Goal: Find specific page/section: Find specific page/section

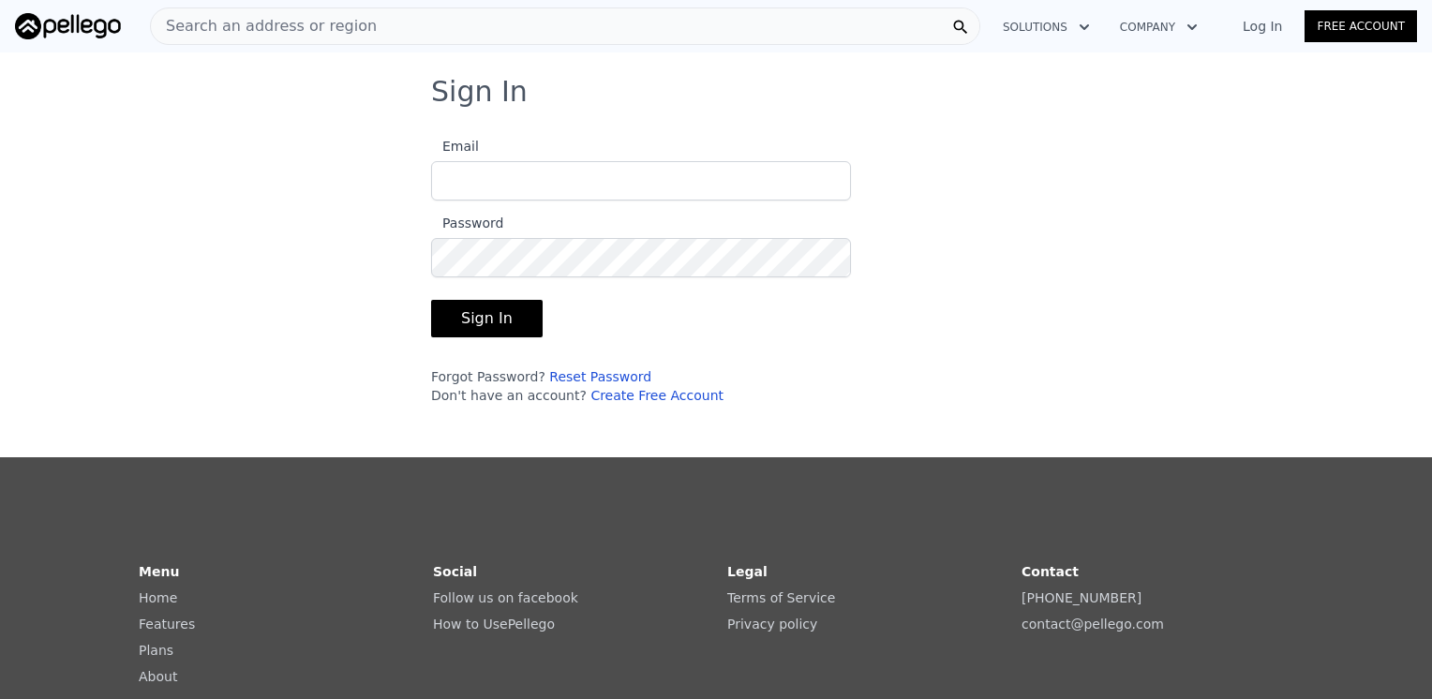
type input "[EMAIL_ADDRESS][DOMAIN_NAME]"
click at [517, 321] on button "Sign In" at bounding box center [487, 318] width 112 height 37
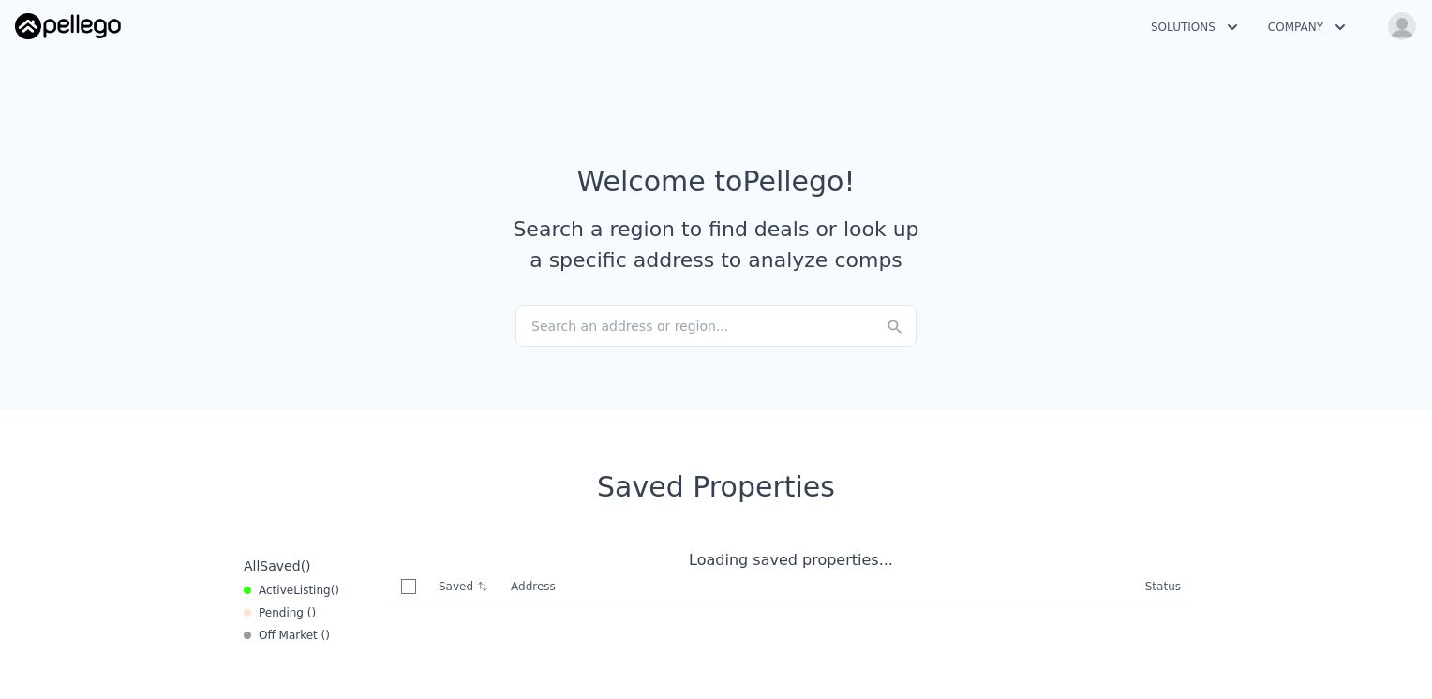
checkbox input "true"
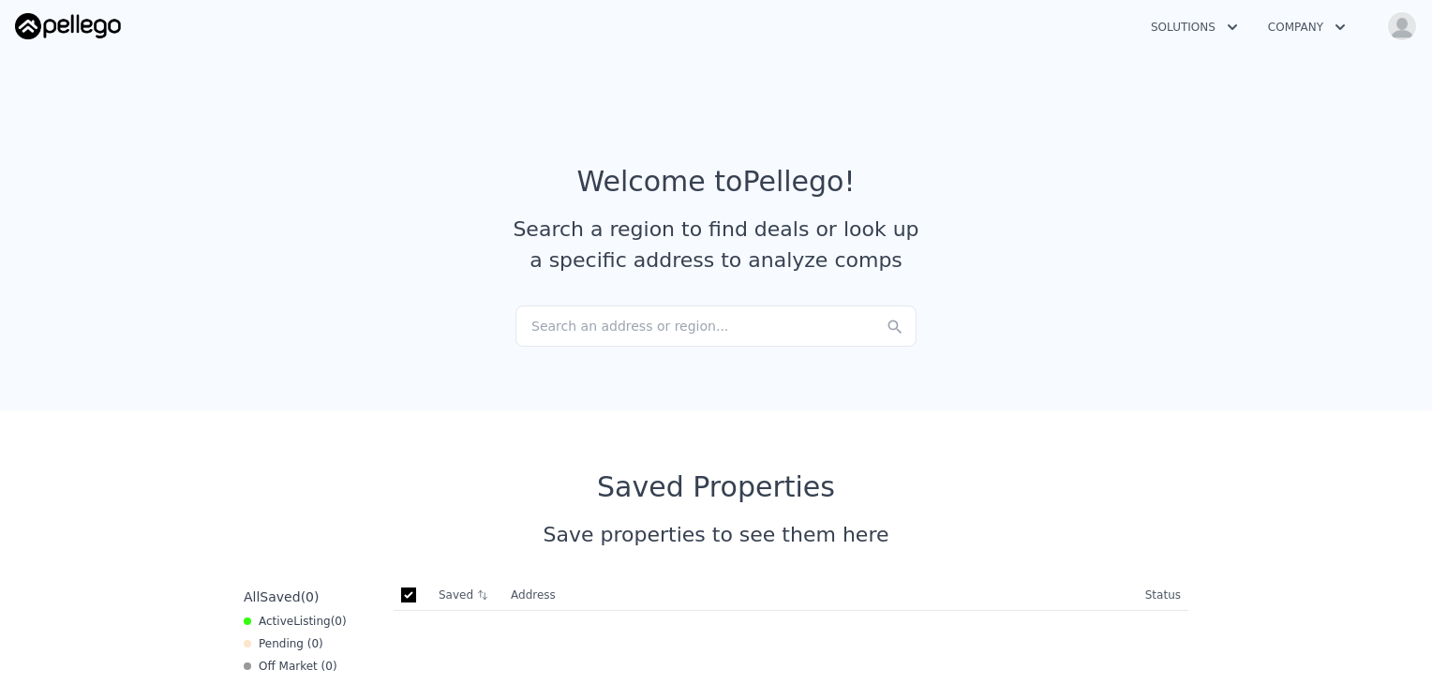
click at [575, 320] on div "Search an address or region..." at bounding box center [716, 326] width 401 height 41
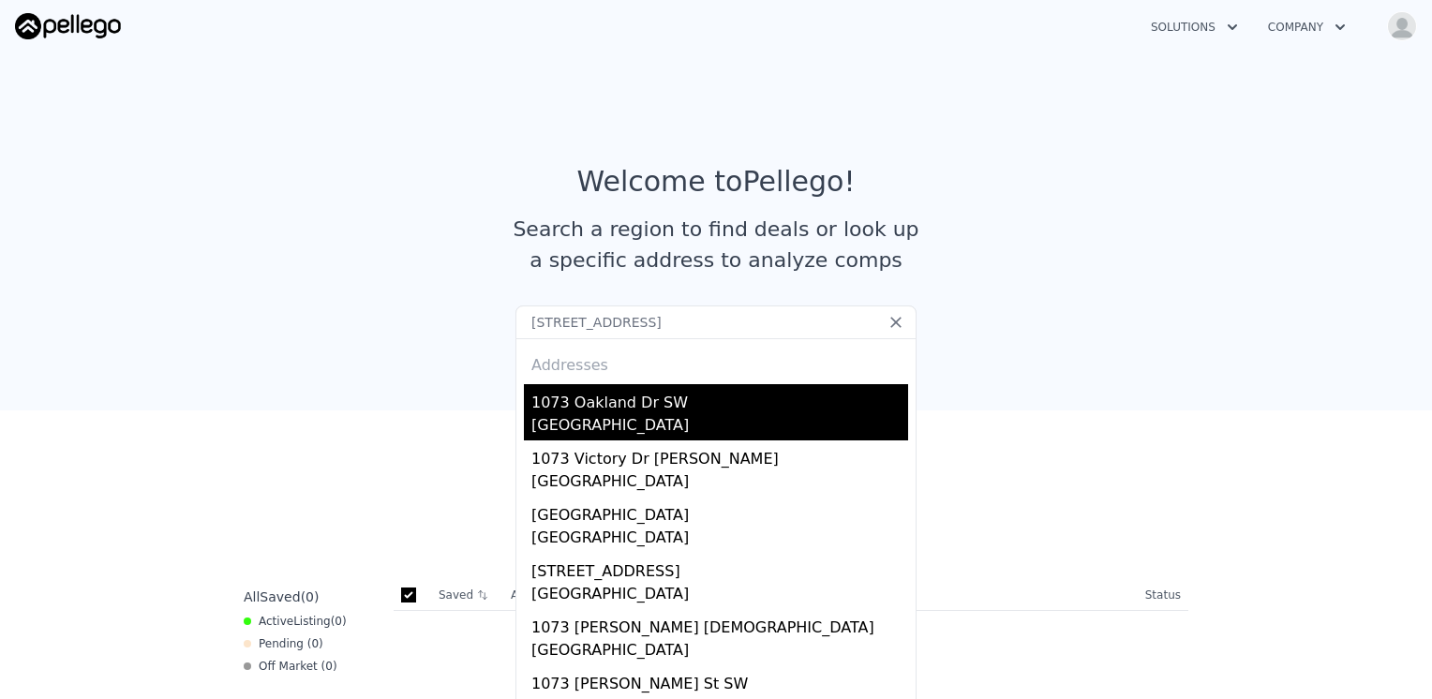
type input "[STREET_ADDRESS]"
click at [612, 392] on div "1073 Oakland Dr SW" at bounding box center [719, 399] width 377 height 30
